Goal: Use online tool/utility: Utilize a website feature to perform a specific function

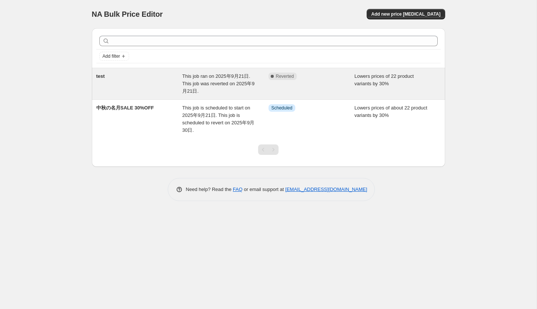
click at [181, 81] on div "test" at bounding box center [139, 84] width 86 height 22
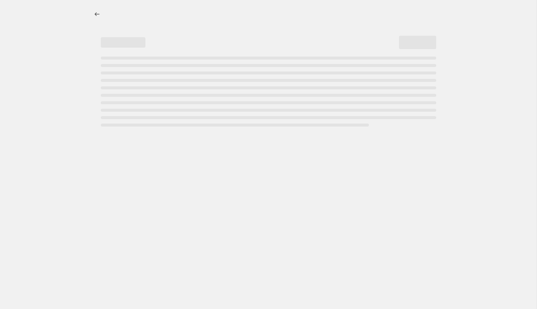
select select "percentage"
select select "collection"
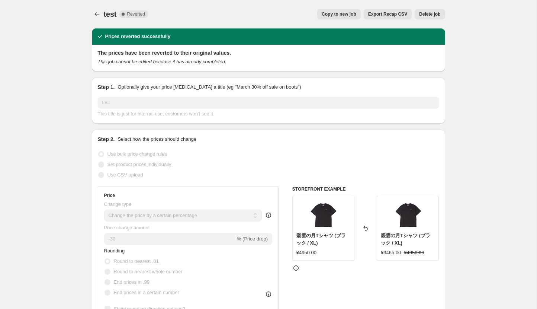
click at [353, 15] on span "Copy to new job" at bounding box center [339, 14] width 35 height 6
select select "percentage"
select select "collection"
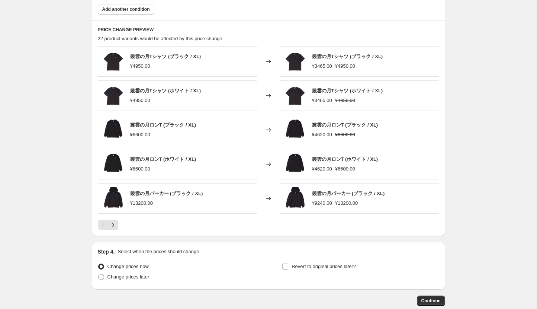
scroll to position [516, 0]
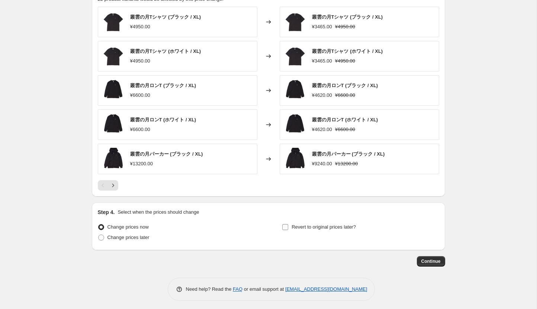
click at [301, 224] on span "Revert to original prices later?" at bounding box center [324, 227] width 64 height 6
click at [288, 224] on input "Revert to original prices later?" at bounding box center [285, 227] width 6 height 6
checkbox input "true"
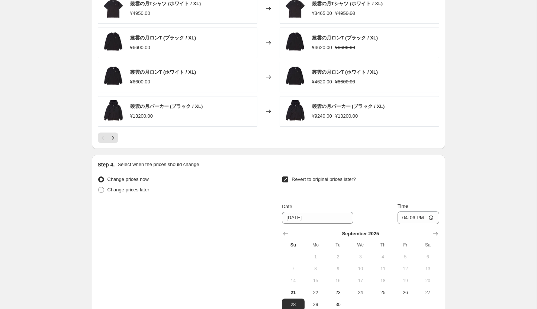
scroll to position [632, 0]
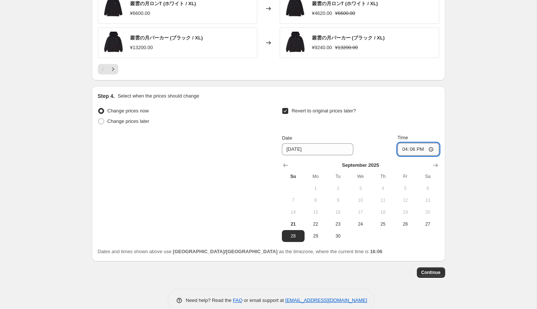
click at [418, 148] on input "16:06" at bounding box center [419, 149] width 42 height 13
click at [411, 147] on input "16:06" at bounding box center [419, 149] width 42 height 13
type input "17:00"
click at [432, 272] on span "Continue" at bounding box center [430, 272] width 19 height 6
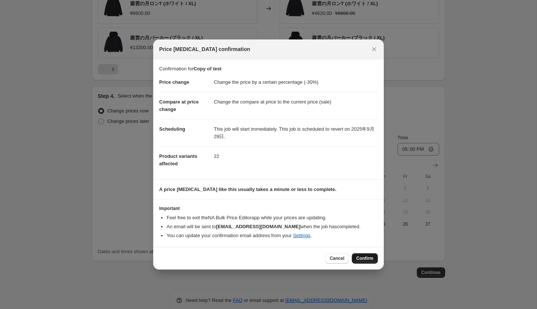
click at [369, 257] on span "Confirm" at bounding box center [364, 258] width 17 height 6
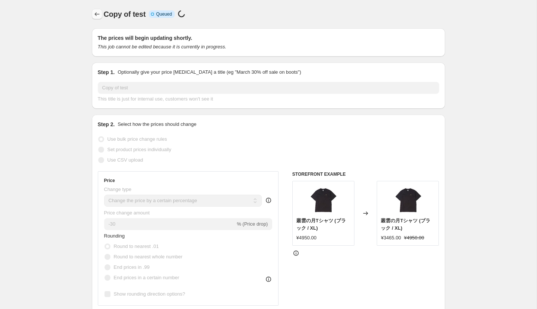
click at [94, 15] on icon "Price change jobs" at bounding box center [96, 13] width 7 height 7
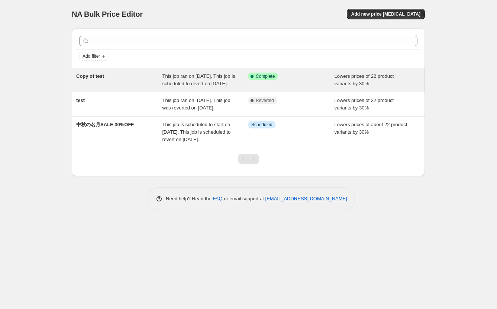
click at [283, 84] on div "Success Complete Complete" at bounding box center [291, 80] width 86 height 15
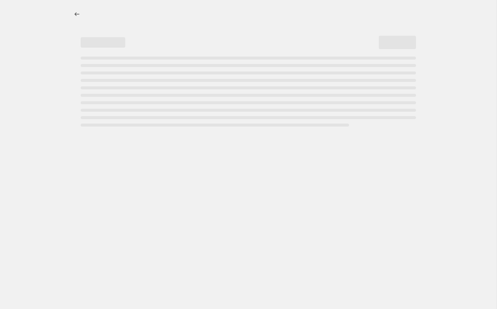
select select "percentage"
select select "collection"
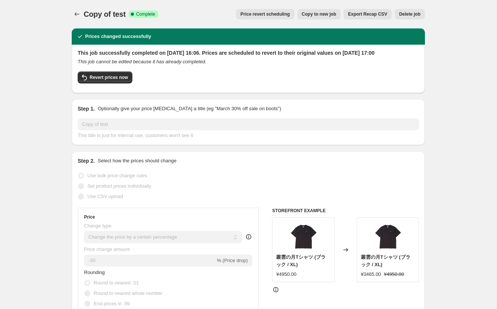
click at [408, 14] on span "Delete job" at bounding box center [410, 14] width 21 height 6
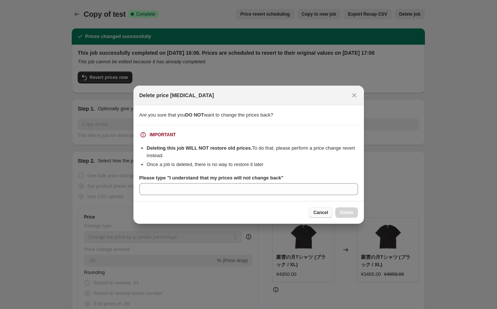
click at [323, 210] on span "Cancel" at bounding box center [321, 212] width 15 height 6
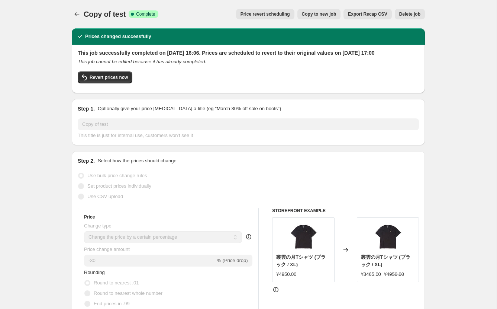
click at [396, 12] on button "Delete job" at bounding box center [410, 14] width 30 height 10
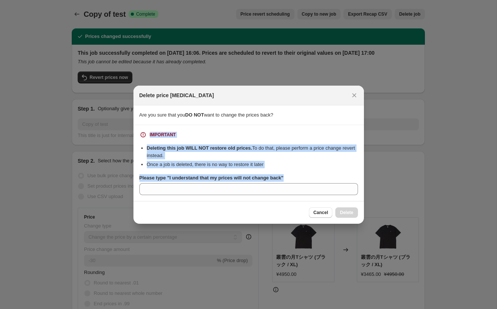
drag, startPoint x: 141, startPoint y: 131, endPoint x: 295, endPoint y: 179, distance: 161.0
click at [295, 179] on div "IMPORTANT Deleting this job WILL NOT restore old prices. To do that, please per…" at bounding box center [248, 163] width 219 height 64
copy div "IMPORTANT Deleting this job WILL NOT restore old prices. To do that, please per…"
click at [316, 212] on span "Cancel" at bounding box center [321, 212] width 15 height 6
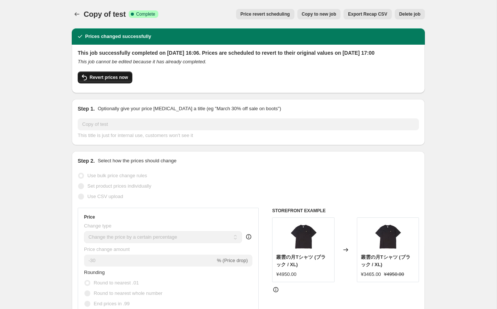
click at [120, 80] on span "Revert prices now" at bounding box center [109, 77] width 38 height 6
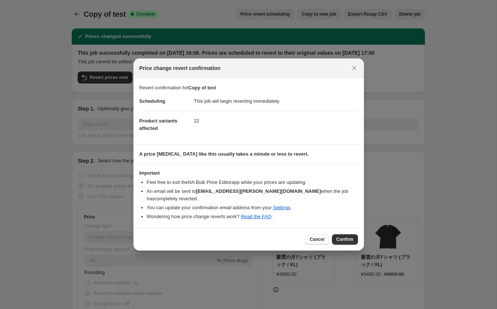
click at [319, 234] on button "Cancel" at bounding box center [316, 239] width 23 height 10
checkbox input "true"
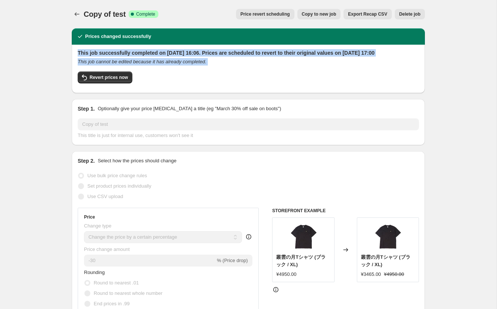
drag, startPoint x: 78, startPoint y: 51, endPoint x: 226, endPoint y: 78, distance: 150.5
click at [226, 78] on div "This job successfully completed on 2025年9月21日 at 16:06. Prices are scheduled to…" at bounding box center [248, 68] width 341 height 38
copy div "This job successfully completed on 2025年9月21日 at 16:06. Prices are scheduled to…"
click at [413, 17] on button "Delete job" at bounding box center [410, 14] width 30 height 10
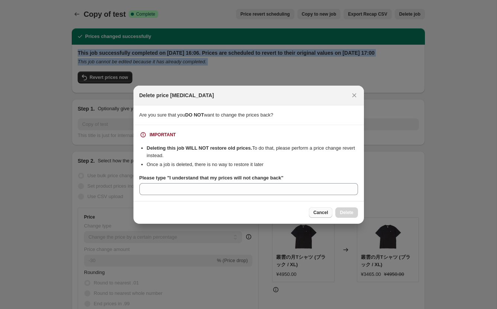
click at [320, 213] on span "Cancel" at bounding box center [321, 212] width 15 height 6
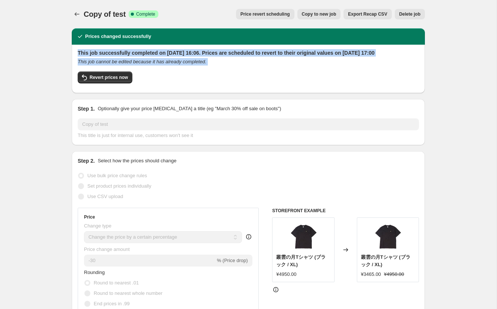
click at [275, 14] on span "Price revert scheduling" at bounding box center [265, 14] width 49 height 6
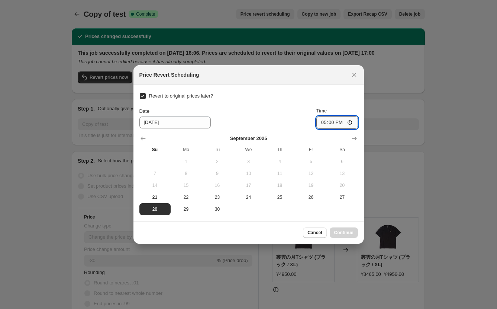
click at [331, 122] on input "17:00" at bounding box center [338, 122] width 42 height 13
type input "16:00"
click at [282, 96] on div "Revert to original prices later? Date 9/28/2025 Time 16:00 September 2025 Su Mo…" at bounding box center [248, 153] width 219 height 124
click at [352, 234] on span "Continue" at bounding box center [343, 233] width 19 height 6
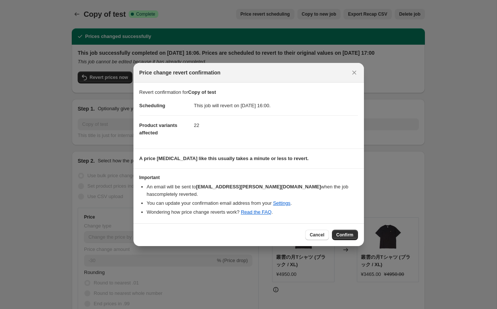
click at [352, 234] on button "Confirm" at bounding box center [345, 235] width 26 height 10
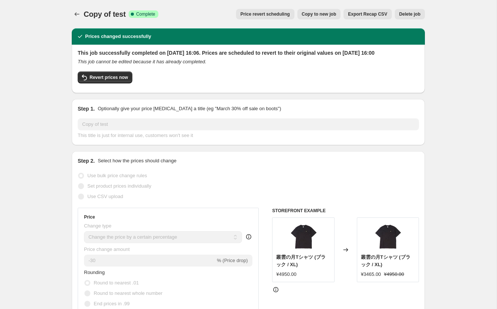
click at [284, 14] on span "Price revert scheduling" at bounding box center [265, 14] width 49 height 6
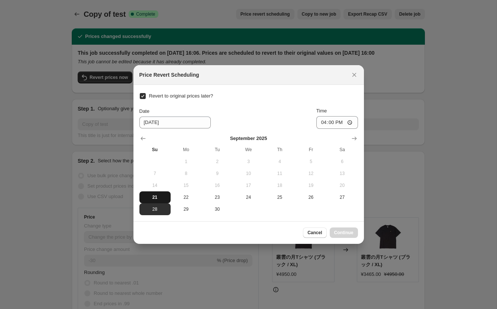
click at [158, 196] on span "21" at bounding box center [154, 197] width 25 height 6
type input "[DATE]"
click at [353, 230] on span "Continue" at bounding box center [343, 233] width 19 height 6
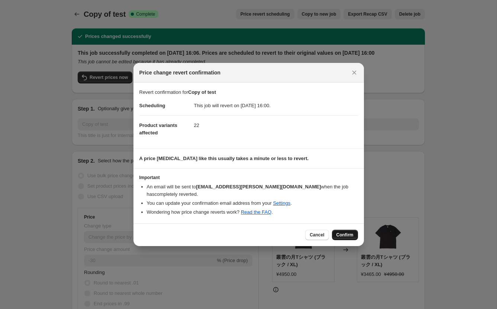
click at [353, 232] on span "Confirm" at bounding box center [345, 235] width 17 height 6
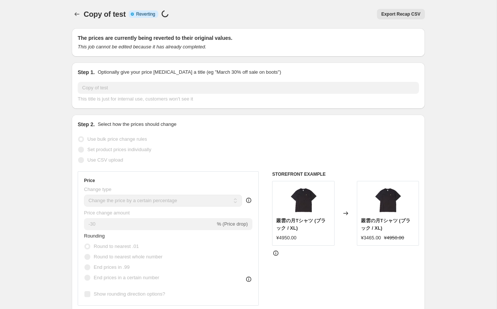
select select "percentage"
select select "collection"
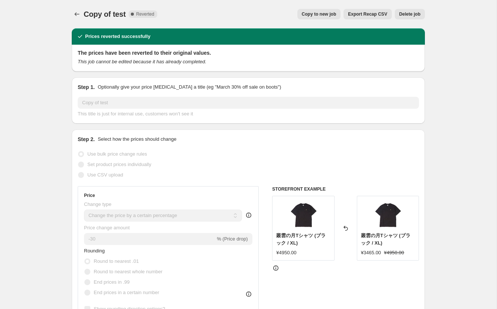
click at [410, 16] on span "Delete job" at bounding box center [410, 14] width 21 height 6
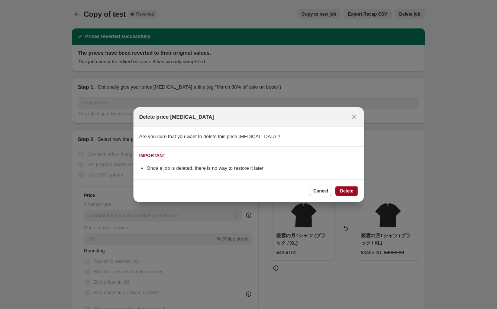
click at [350, 187] on button "Delete" at bounding box center [347, 191] width 22 height 10
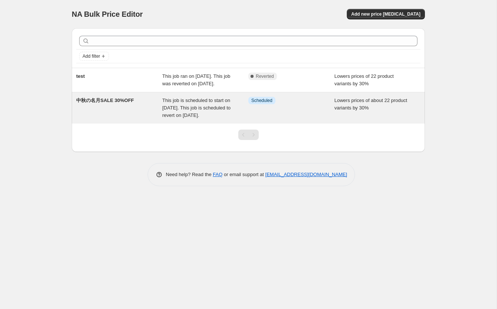
click at [213, 102] on div "中秋の名月SALE 30%OFF This job is scheduled to start on 2025年9月21日. This job is sche…" at bounding box center [248, 107] width 353 height 31
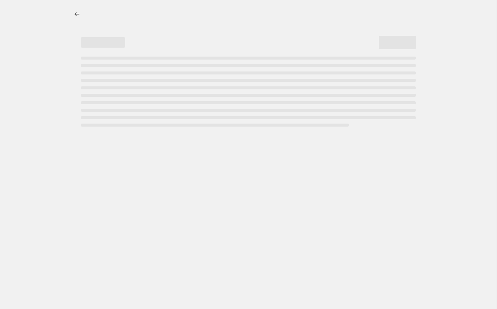
select select "percentage"
select select "collection"
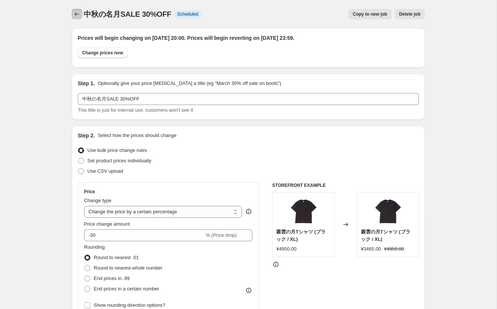
click at [76, 10] on button "Price change jobs" at bounding box center [77, 14] width 10 height 10
